Goal: Task Accomplishment & Management: Manage account settings

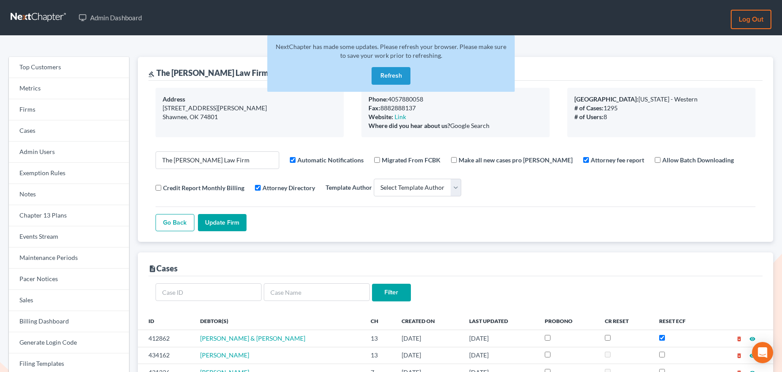
select select
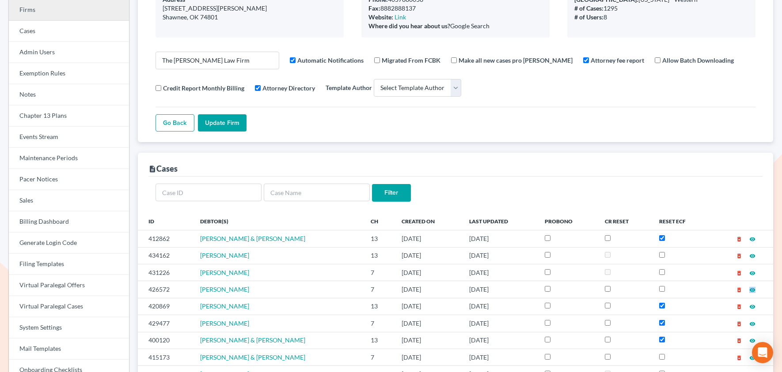
click at [37, 12] on link "Firms" at bounding box center [69, 10] width 120 height 21
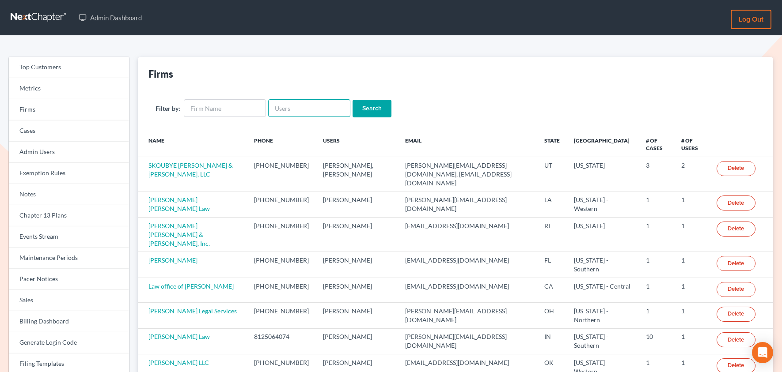
click at [299, 106] on input "text" at bounding box center [309, 108] width 82 height 18
paste input "[EMAIL_ADDRESS][DOMAIN_NAME]"
type input "[EMAIL_ADDRESS][DOMAIN_NAME]"
click at [361, 109] on input "Search" at bounding box center [371, 109] width 39 height 18
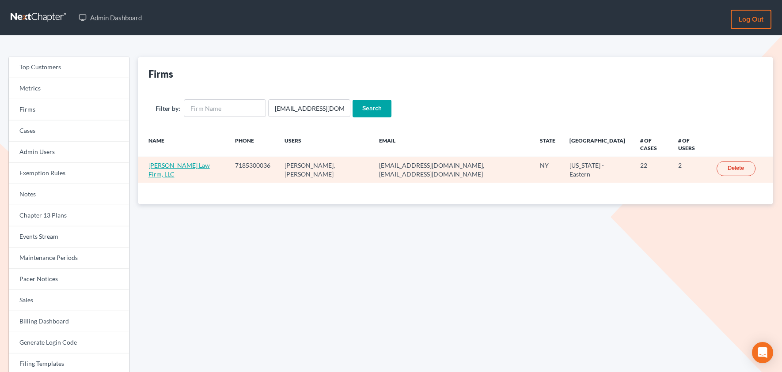
click at [194, 162] on link "Gulley Law Firm, LLC" at bounding box center [178, 170] width 61 height 16
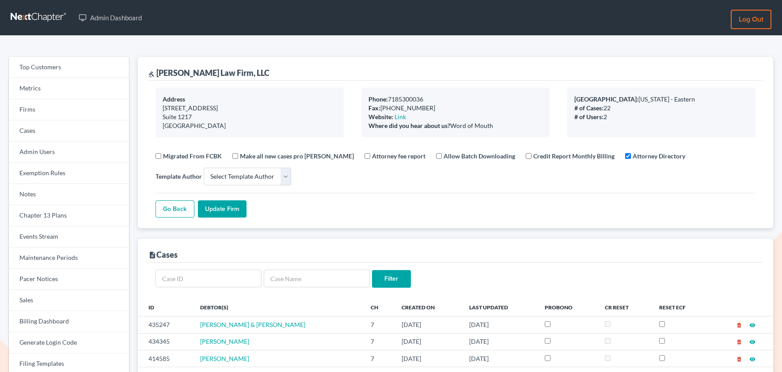
select select
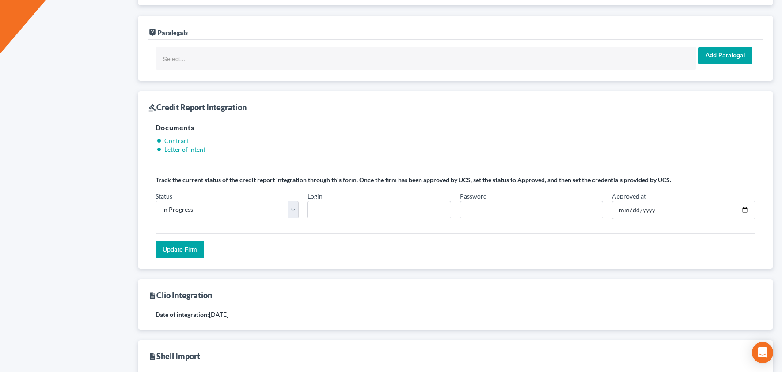
scroll to position [635, 0]
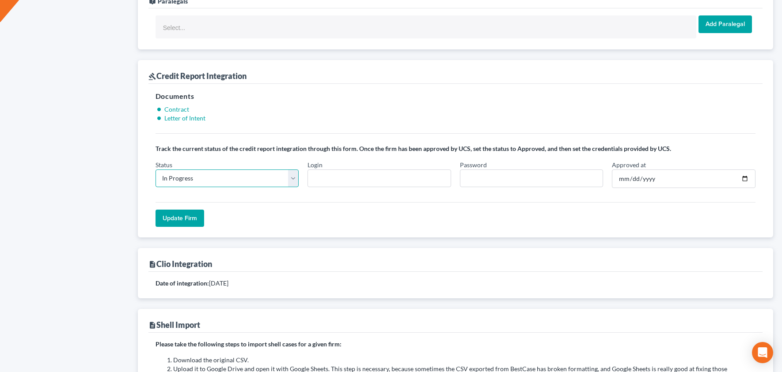
click at [260, 181] on select "In Progress Not Approved Approved Retry" at bounding box center [227, 179] width 144 height 18
select select "retry"
click at [155, 172] on select "In Progress Not Approved Approved Retry" at bounding box center [227, 179] width 144 height 18
click at [186, 222] on input "Update Firm" at bounding box center [179, 219] width 49 height 18
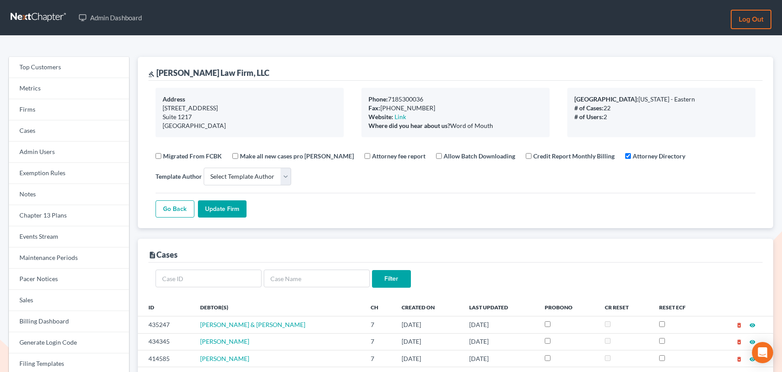
select select
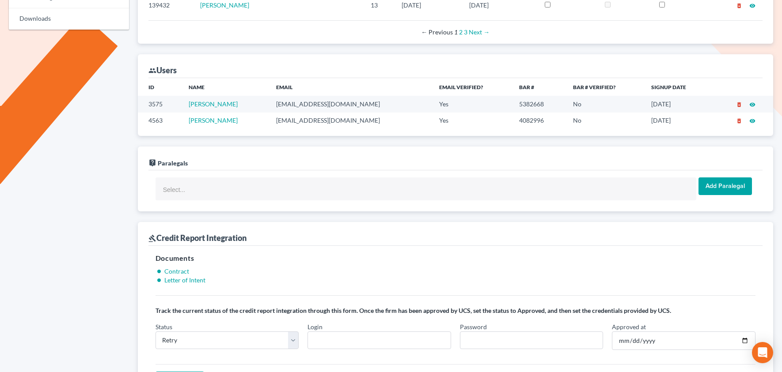
scroll to position [477, 0]
